Goal: Task Accomplishment & Management: Complete application form

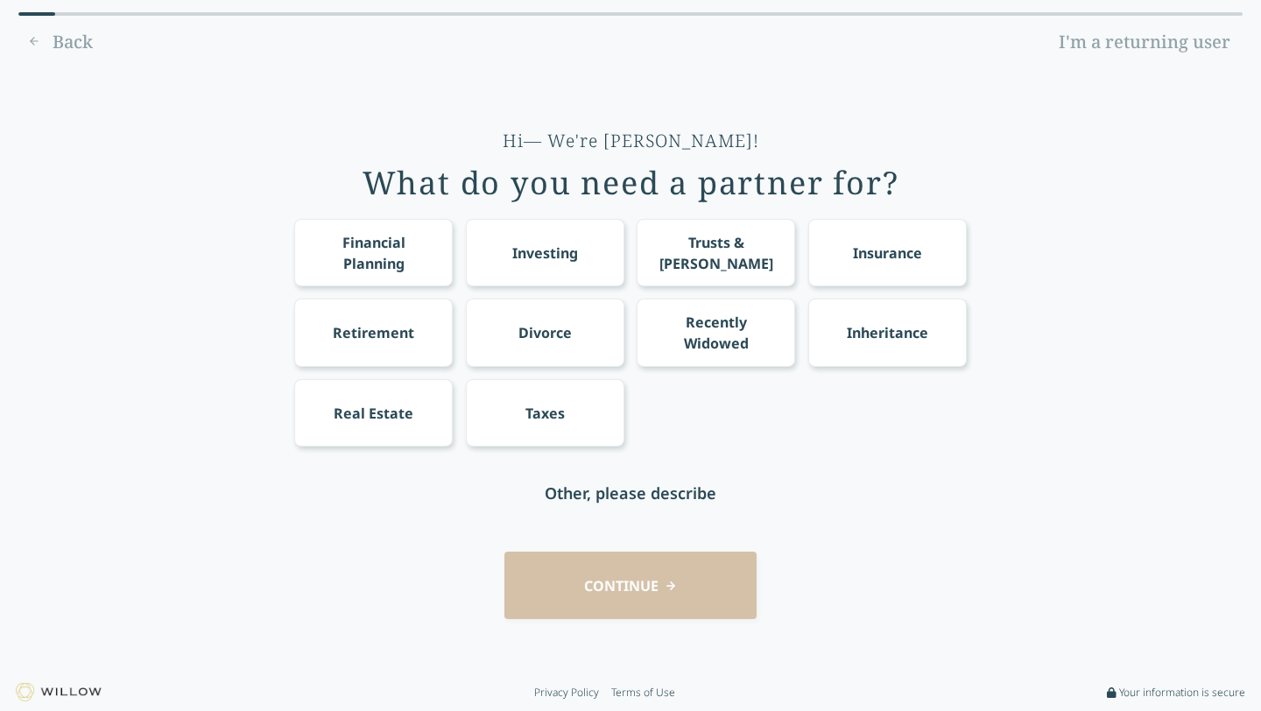
click at [407, 244] on div "Financial Planning" at bounding box center [374, 253] width 126 height 42
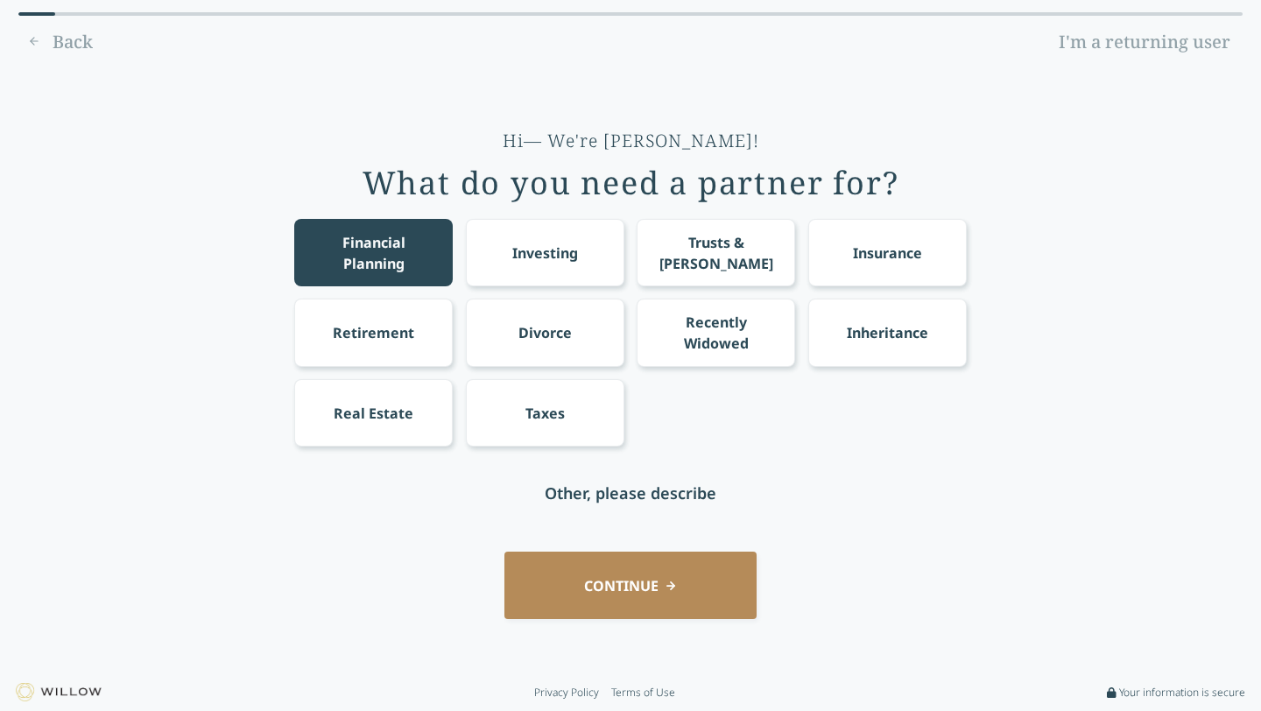
click at [532, 245] on div "Investing" at bounding box center [545, 253] width 66 height 21
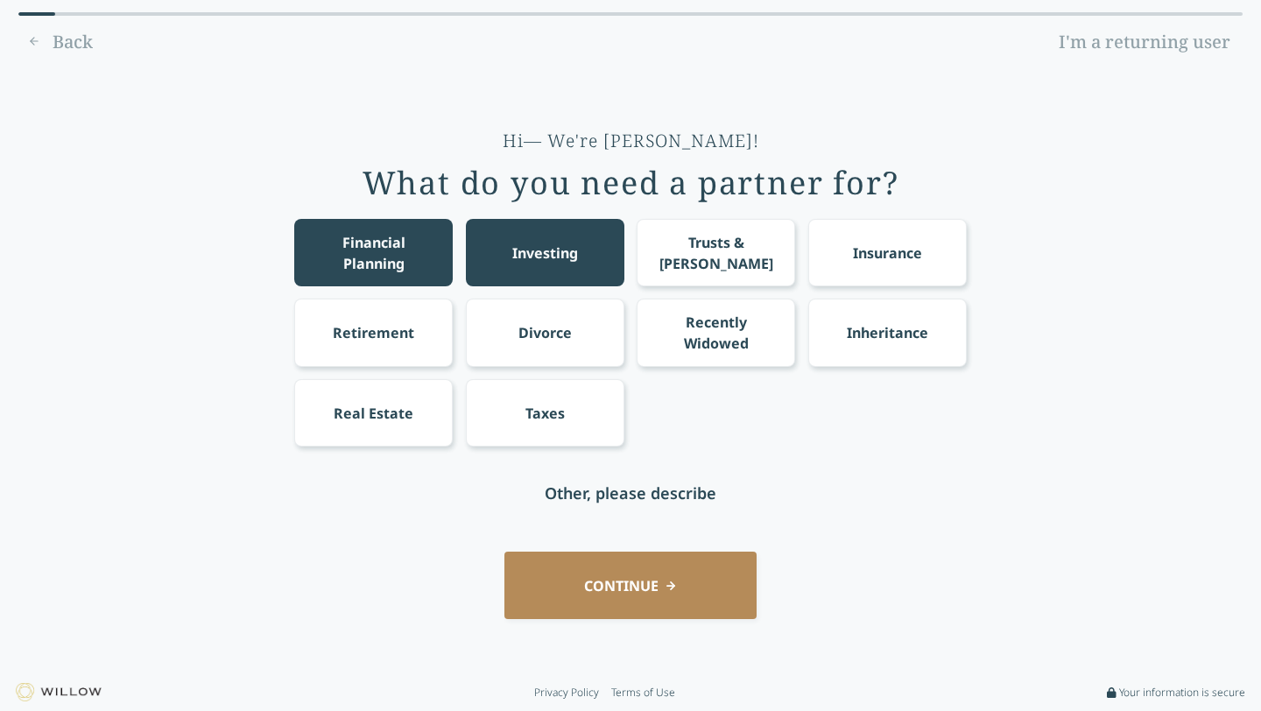
click at [904, 255] on div "Insurance" at bounding box center [887, 253] width 69 height 21
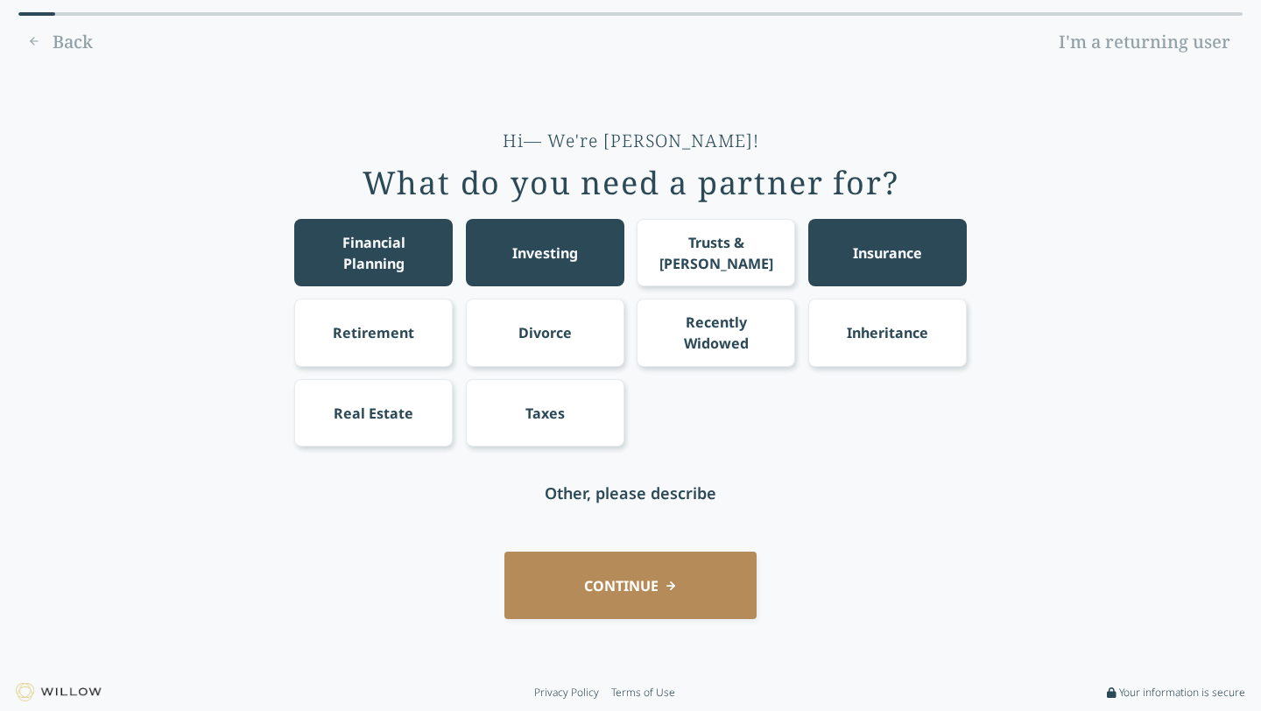
click at [672, 576] on button "CONTINUE" at bounding box center [631, 585] width 252 height 67
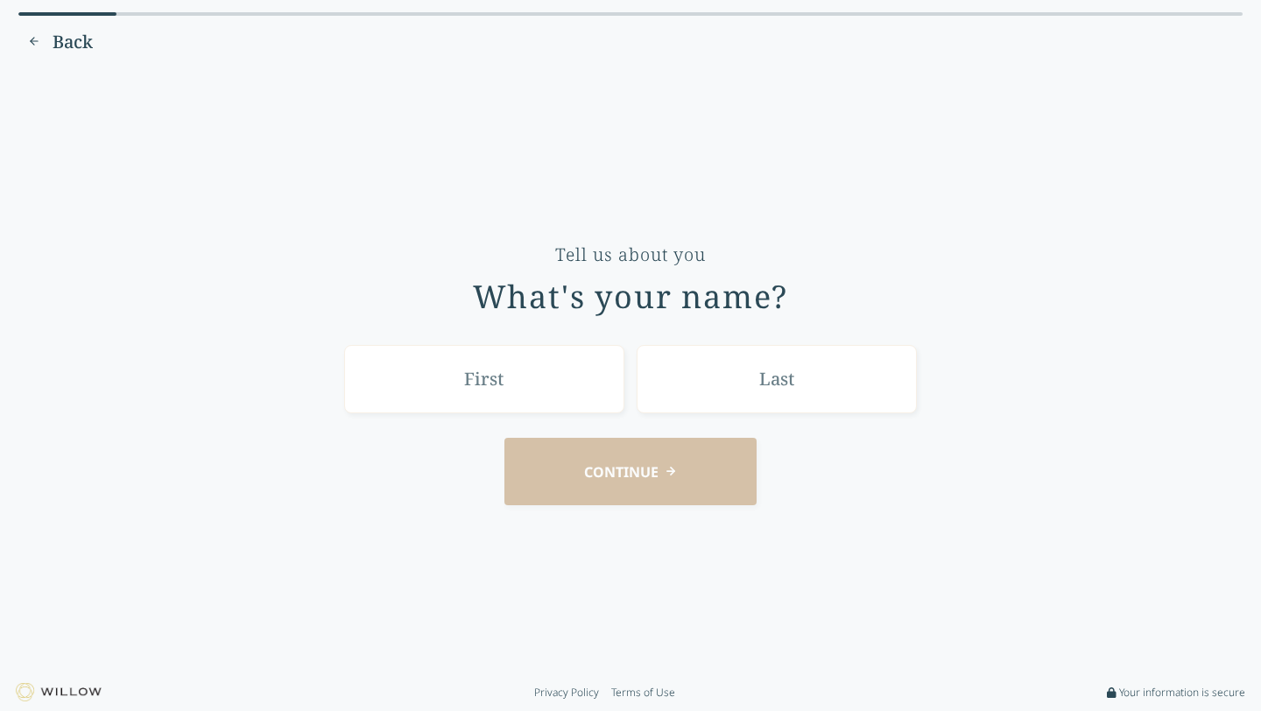
click at [498, 388] on input "text" at bounding box center [484, 378] width 280 height 67
type input "[PERSON_NAME]"
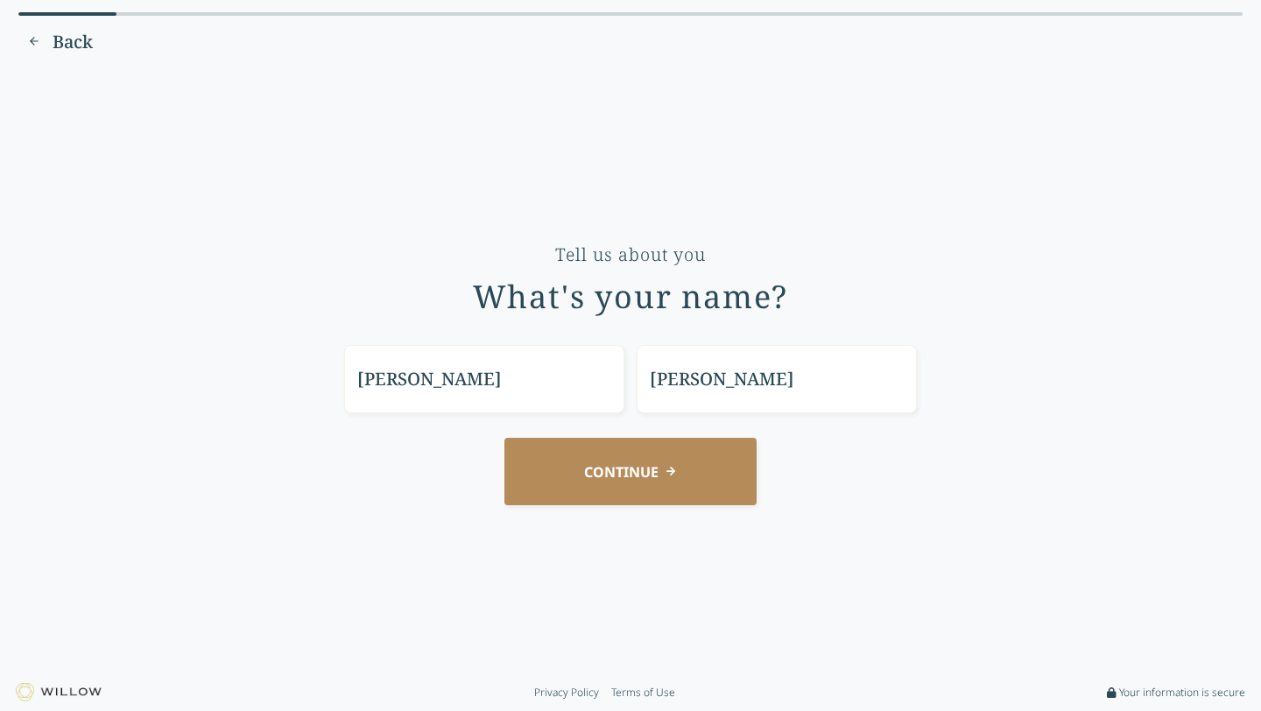
click at [587, 463] on button "CONTINUE" at bounding box center [631, 471] width 252 height 67
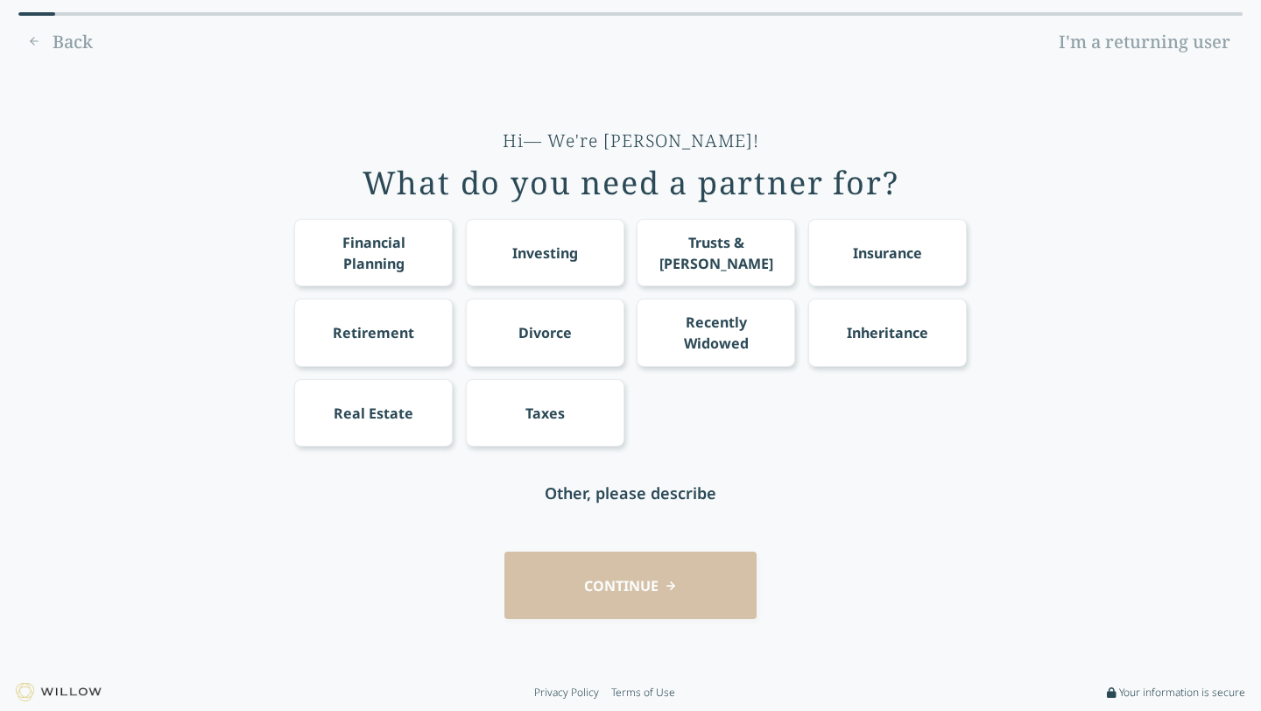
click at [54, 691] on img at bounding box center [59, 692] width 86 height 18
click at [25, 689] on img at bounding box center [59, 692] width 86 height 18
click at [67, 38] on div "Back I'm a returning user" at bounding box center [630, 42] width 1225 height 28
click at [31, 38] on div "Back I'm a returning user" at bounding box center [630, 42] width 1225 height 28
